Goal: Transaction & Acquisition: Purchase product/service

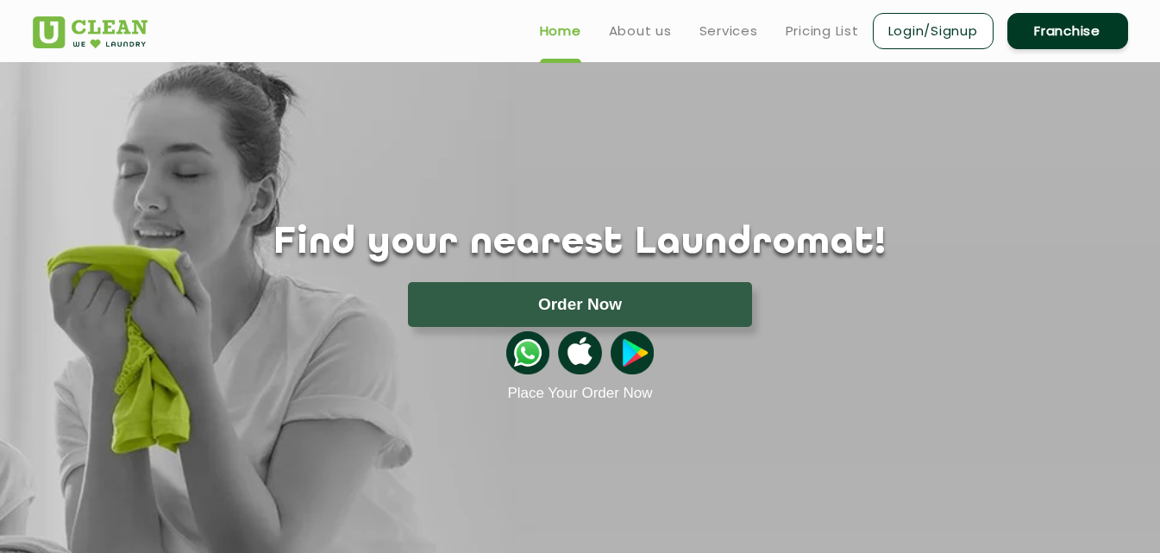
click at [919, 34] on link "Login/Signup" at bounding box center [933, 31] width 121 height 36
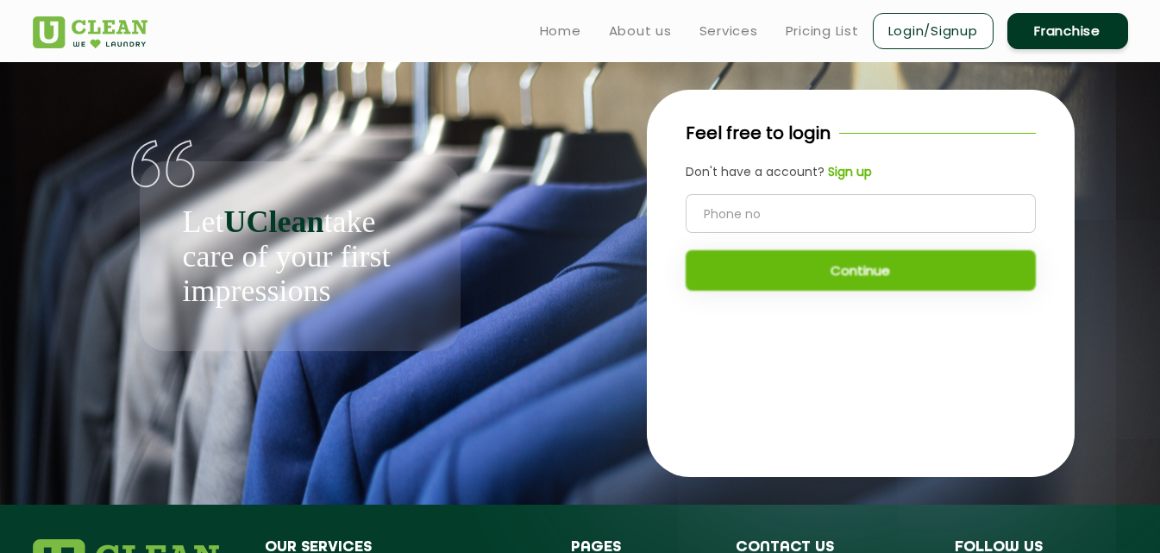
click at [425, 135] on div "Let UClean take care of your first impressions" at bounding box center [300, 206] width 535 height 289
click at [1083, 24] on link "Franchise" at bounding box center [1067, 31] width 121 height 36
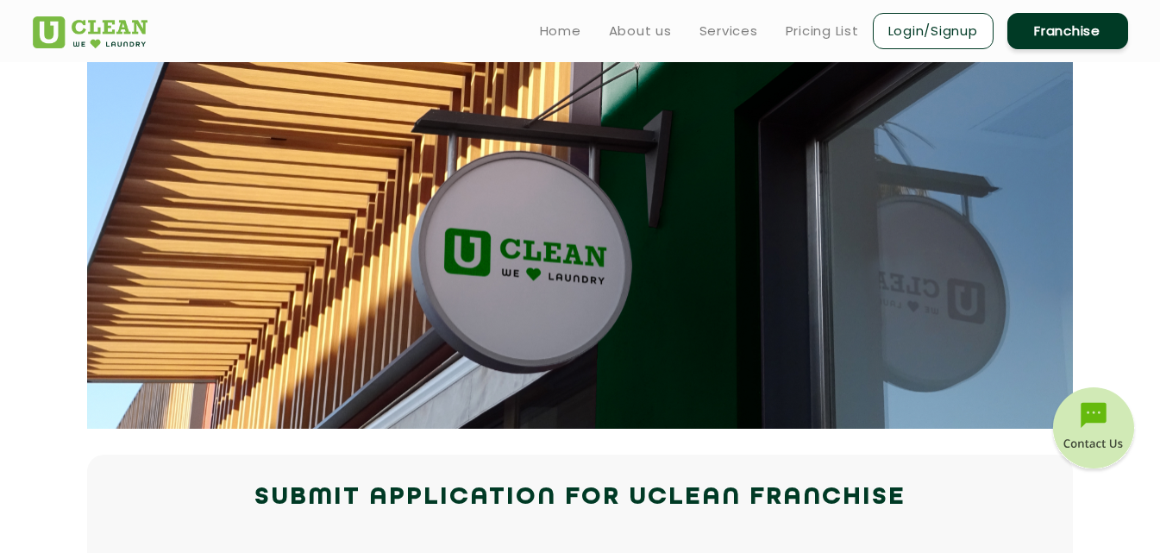
click at [960, 28] on link "Login/Signup" at bounding box center [933, 31] width 121 height 36
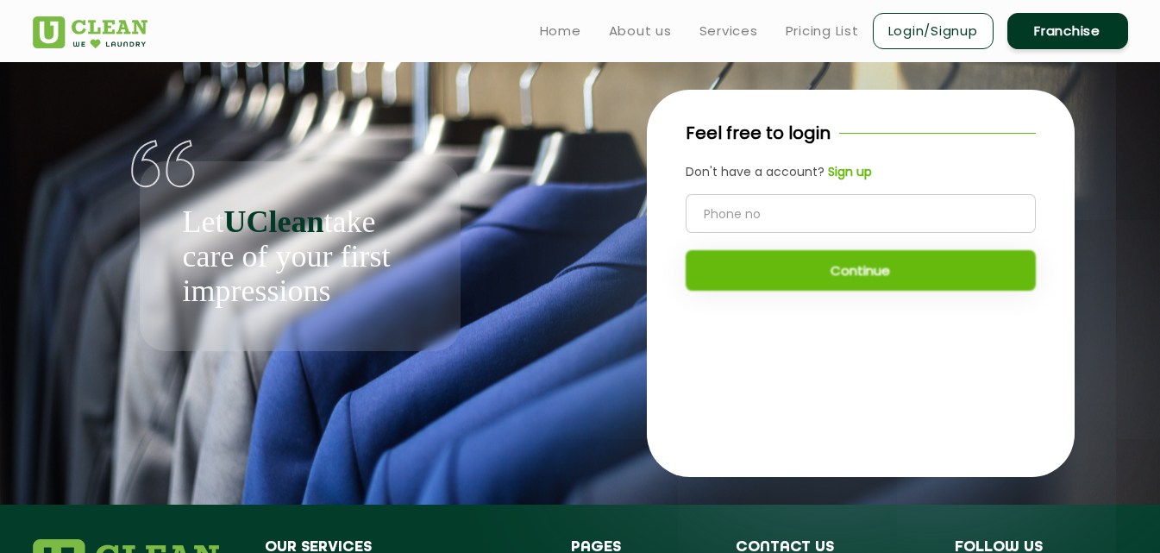
click at [844, 229] on input "tel" at bounding box center [861, 213] width 350 height 39
click at [859, 214] on input "tel" at bounding box center [861, 213] width 350 height 39
type input "8058443312"
click at [849, 265] on button "Continue" at bounding box center [861, 270] width 350 height 41
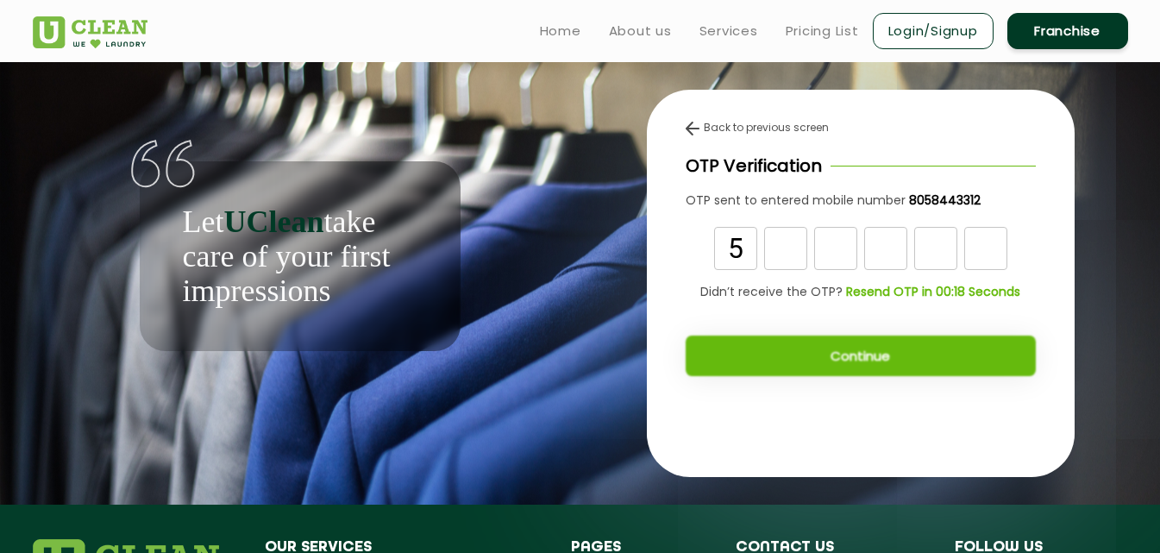
type input "5"
type input "3"
type input "4"
type input "7"
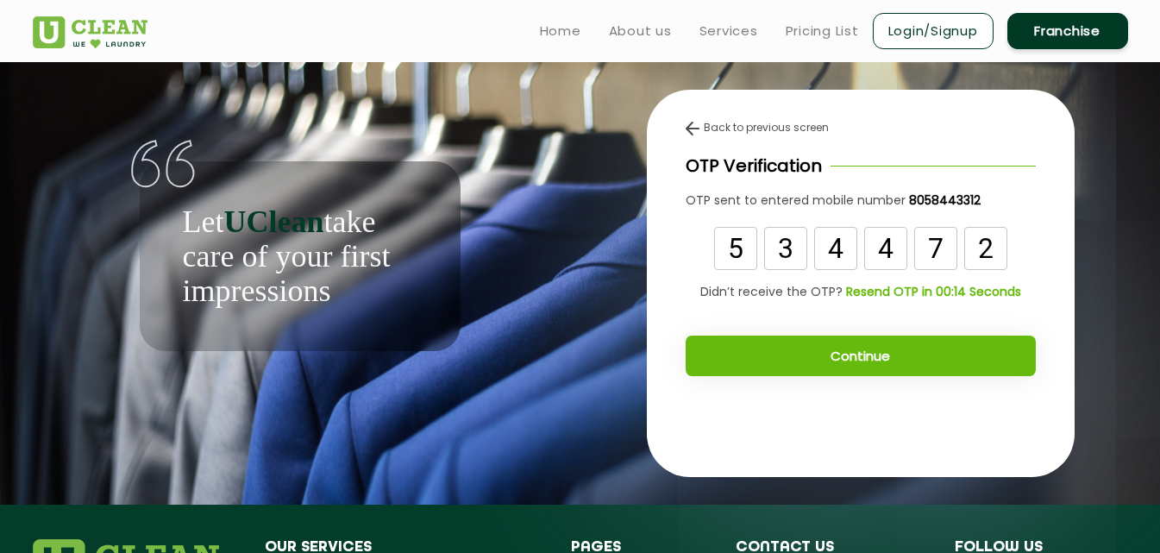
type input "2"
click at [866, 353] on button "Continue" at bounding box center [861, 355] width 350 height 41
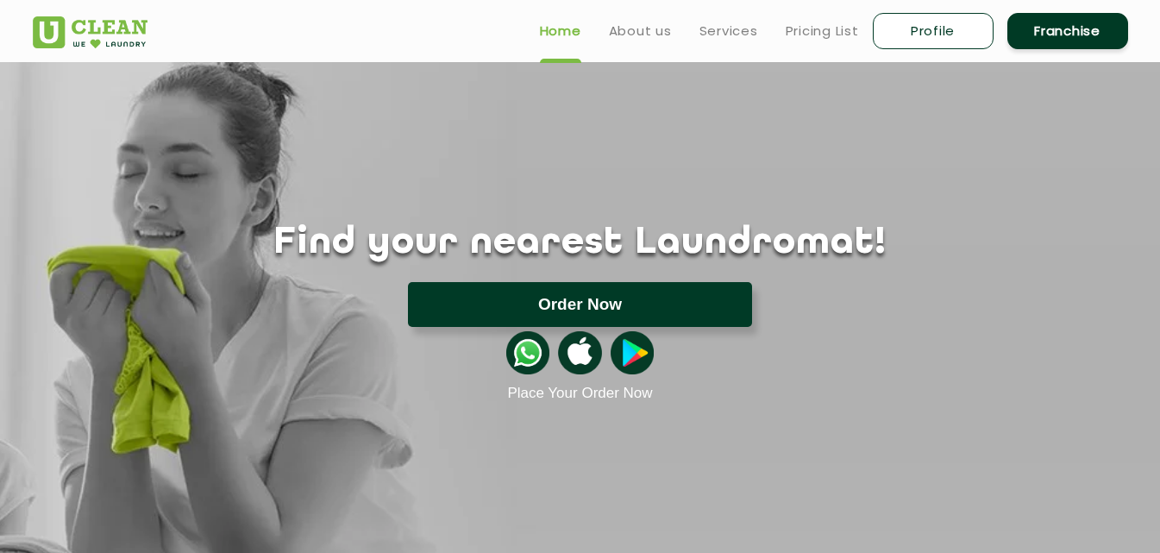
click at [579, 316] on button "Order Now" at bounding box center [580, 304] width 344 height 45
